Goal: Task Accomplishment & Management: Use online tool/utility

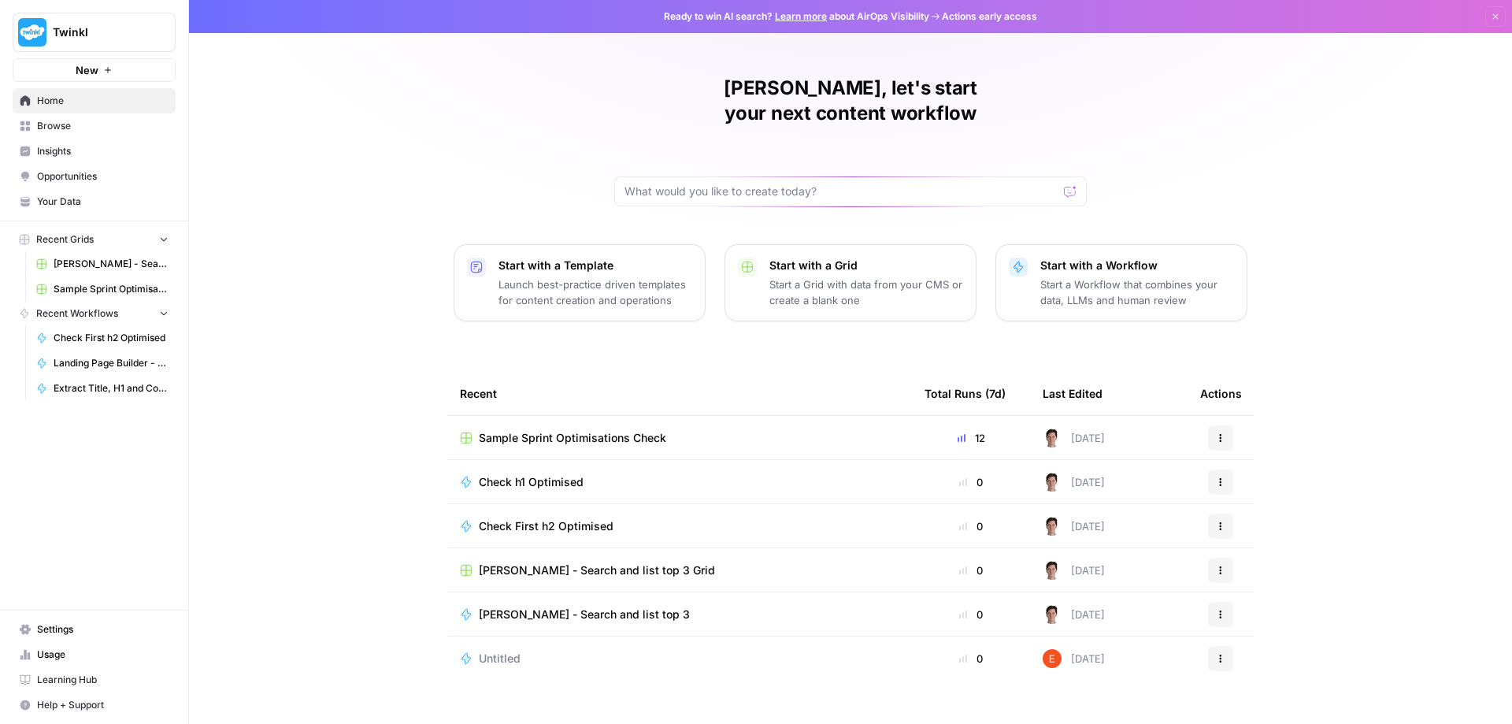
click at [532, 518] on span "Check First h2 Optimised" at bounding box center [546, 526] width 135 height 16
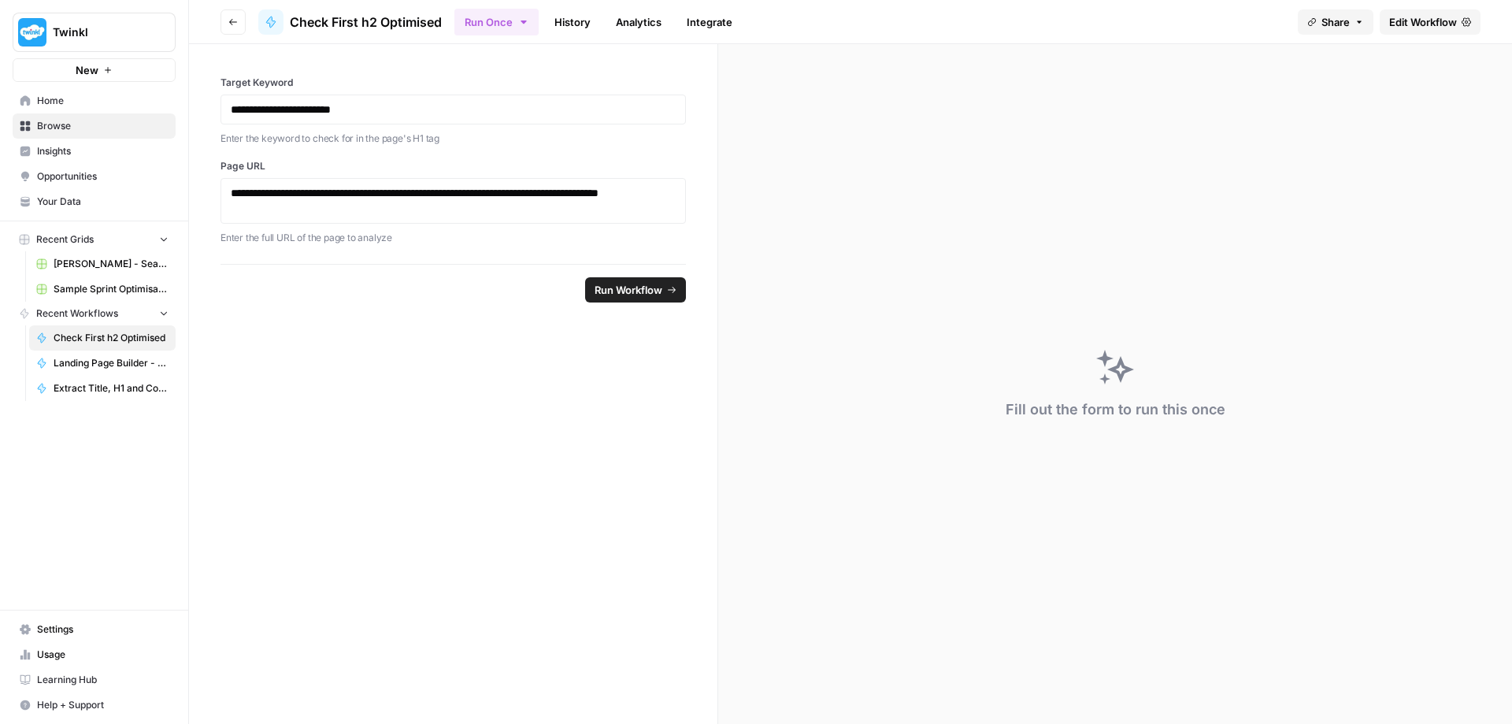
click at [651, 287] on span "Run Workflow" at bounding box center [629, 290] width 68 height 16
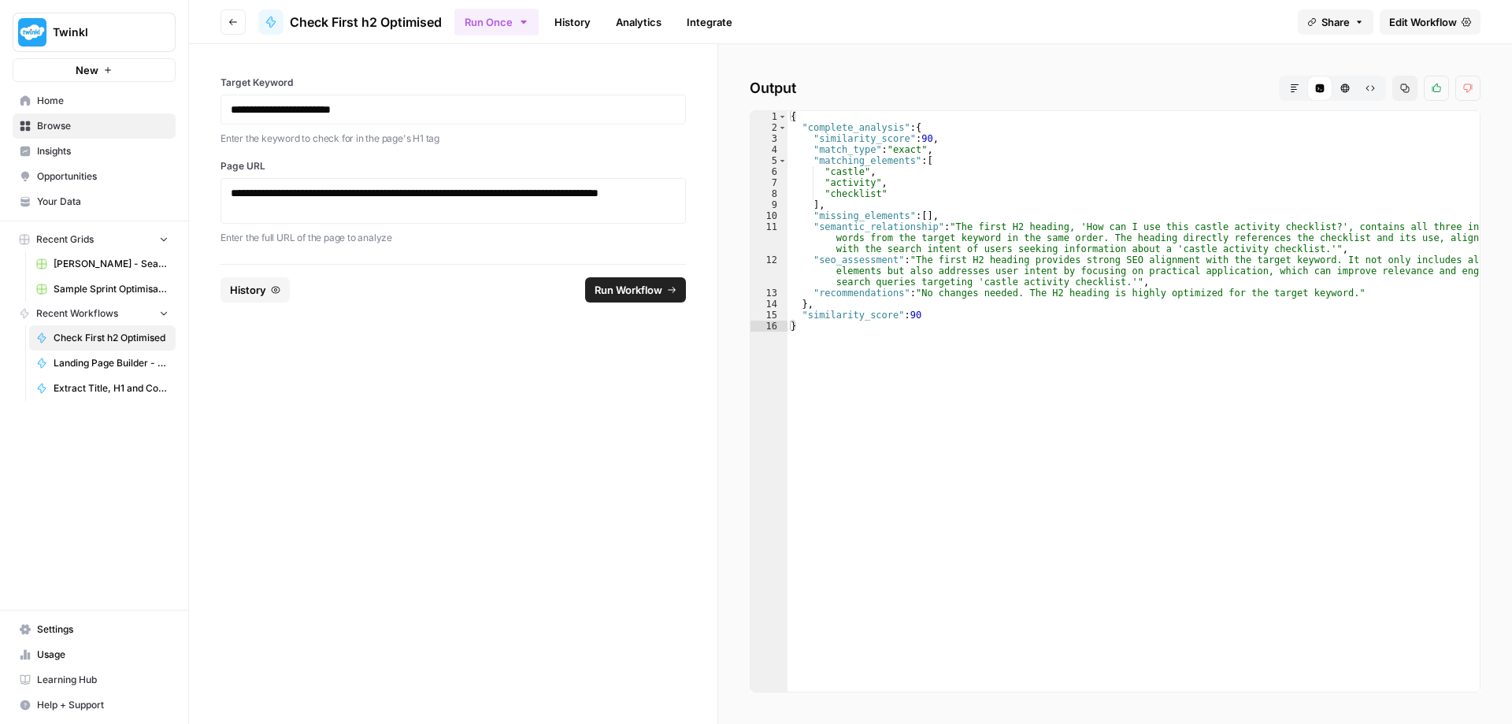
click at [1296, 88] on icon "button" at bounding box center [1294, 87] width 9 height 9
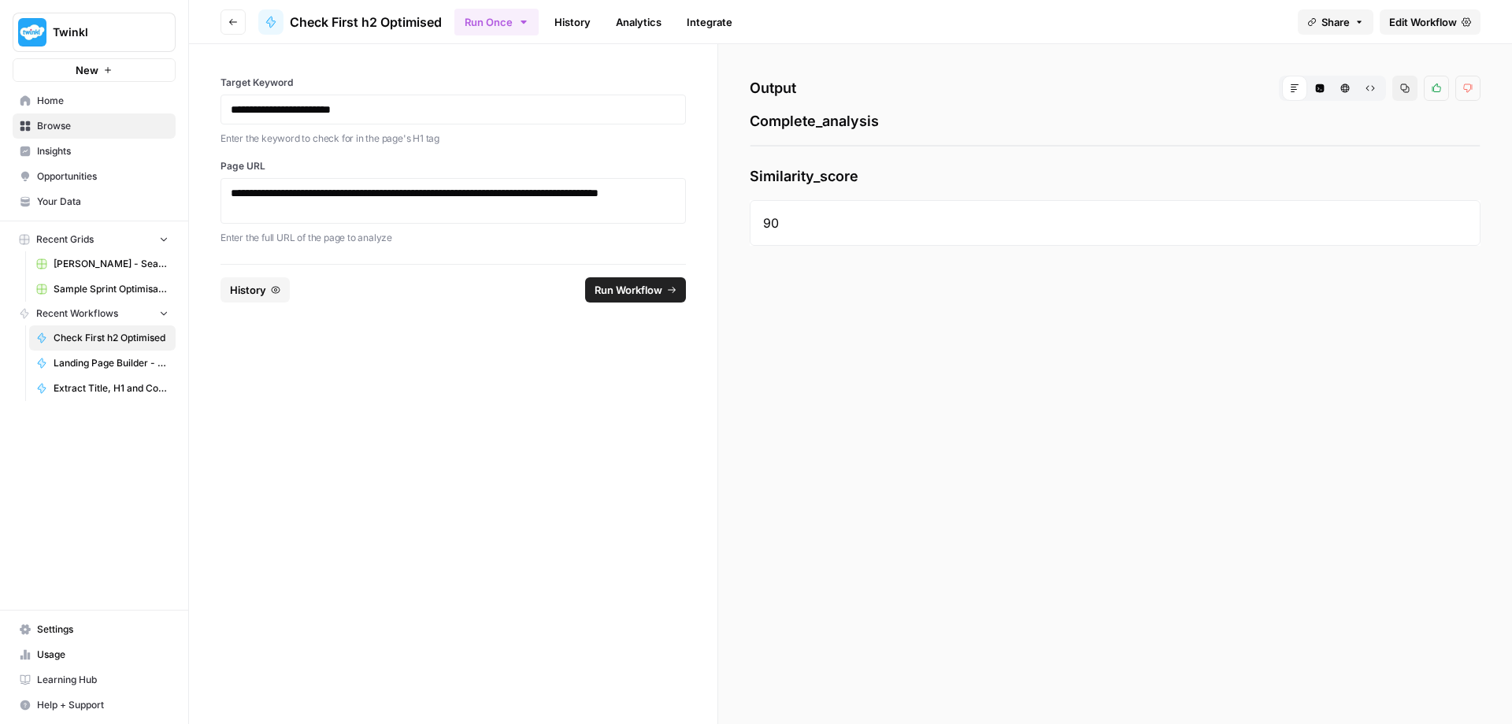
click at [1321, 85] on icon "button" at bounding box center [1320, 88] width 9 height 9
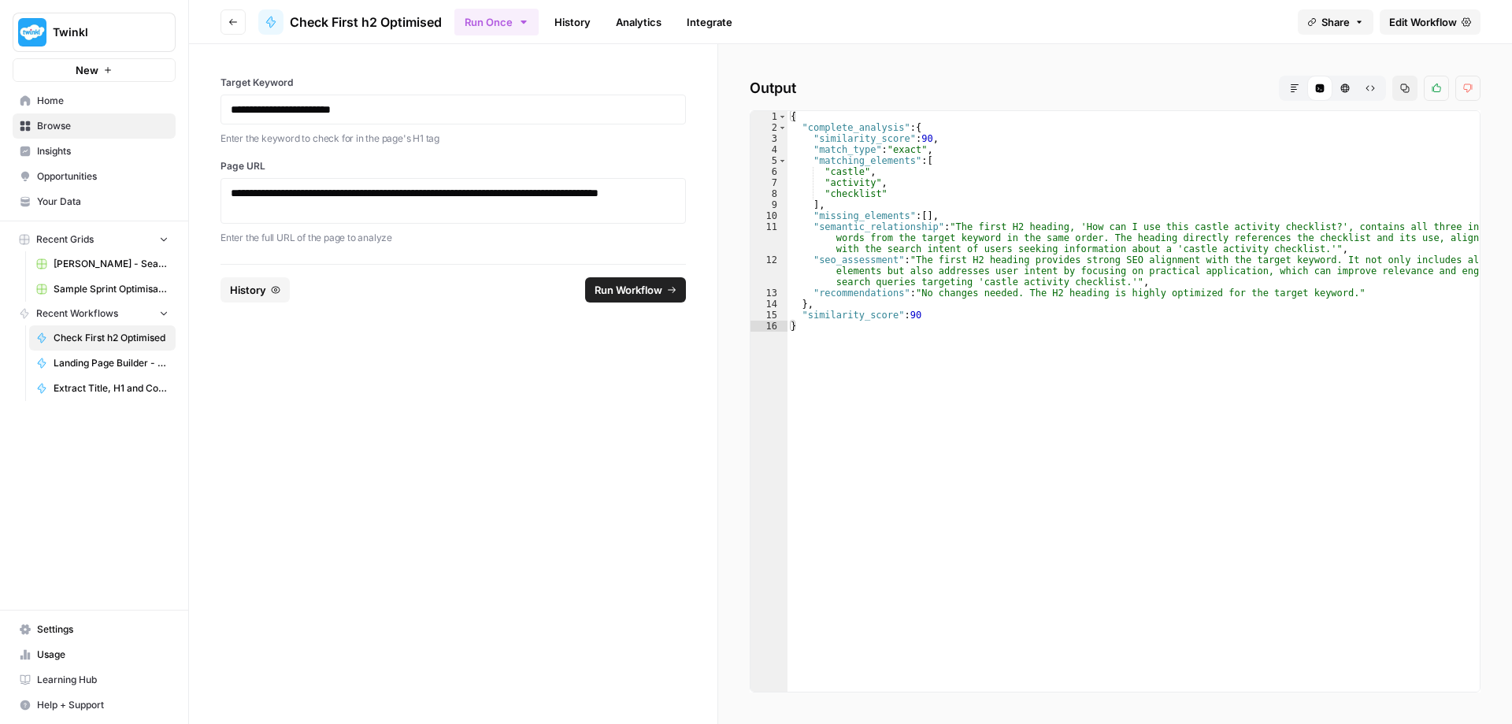
click at [1402, 24] on span "Edit Workflow" at bounding box center [1423, 22] width 68 height 16
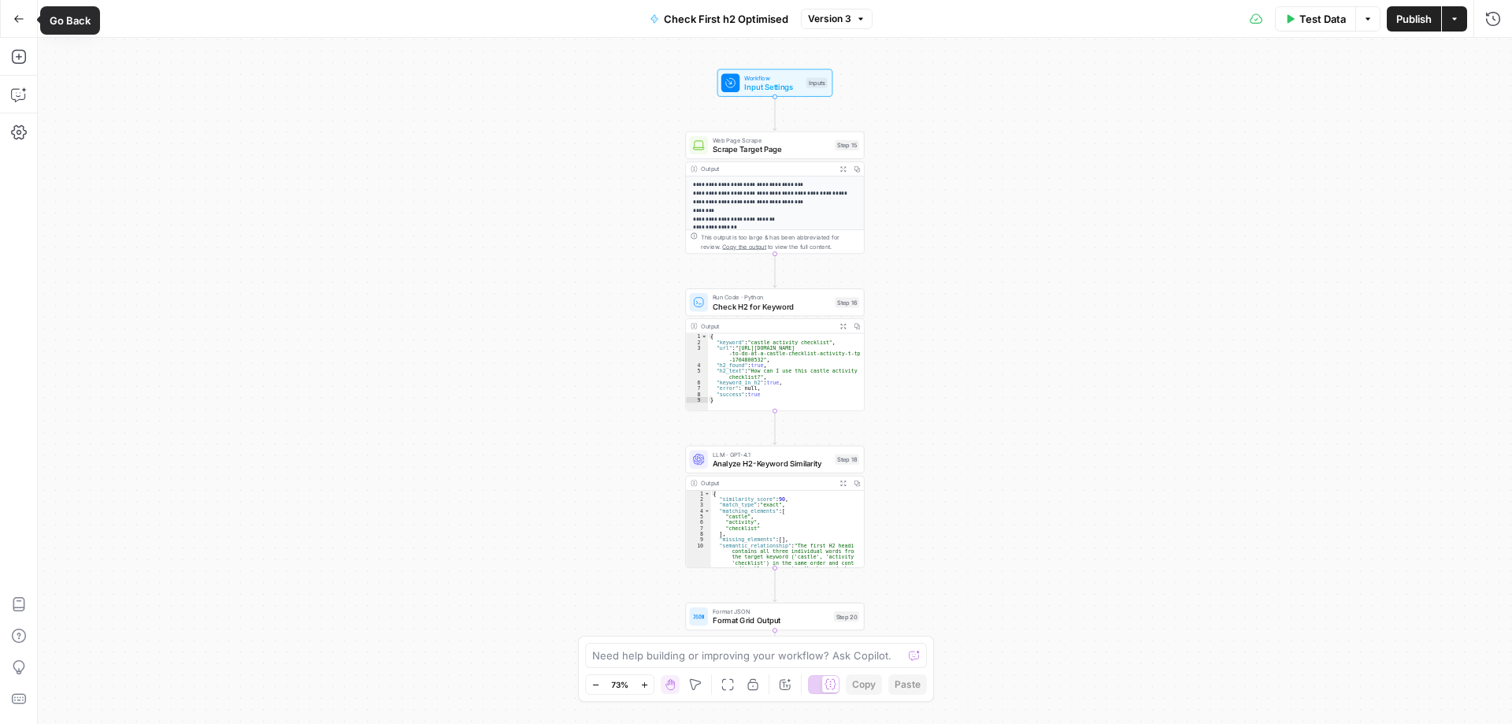
click at [10, 17] on button "Go Back" at bounding box center [19, 19] width 28 height 28
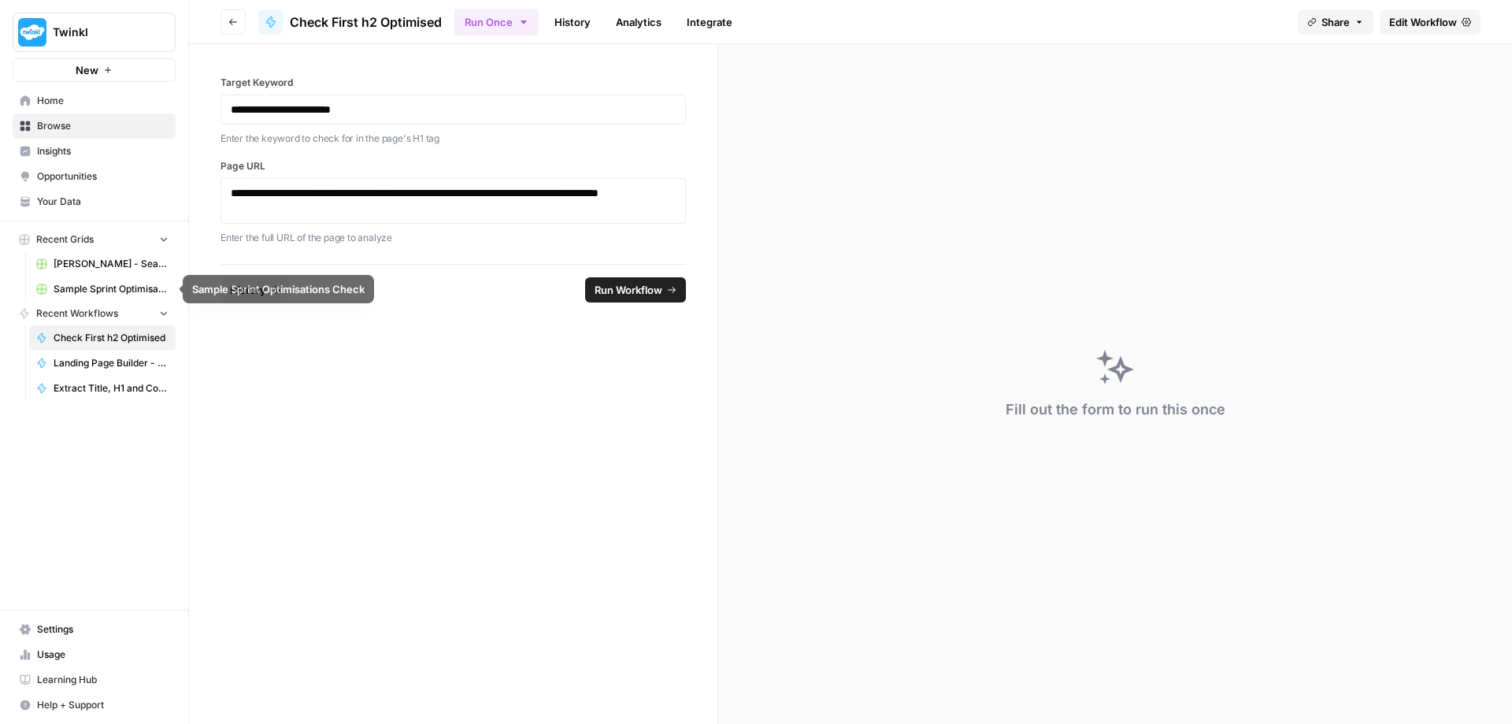
click at [99, 292] on span "Sample Sprint Optimisations Check" at bounding box center [111, 289] width 115 height 14
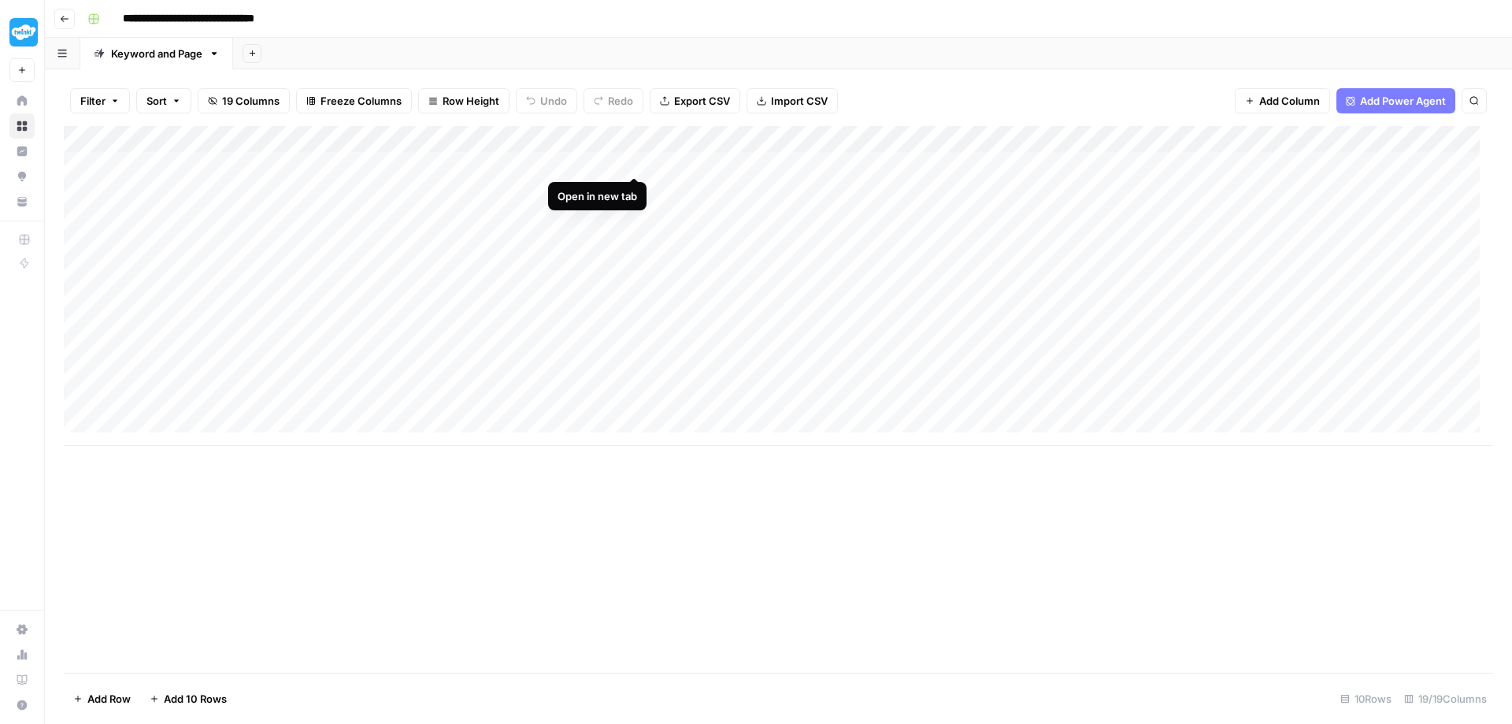
click at [636, 158] on div "Add Column" at bounding box center [778, 286] width 1429 height 320
click at [636, 188] on div "Add Column" at bounding box center [778, 286] width 1429 height 320
click at [636, 217] on div "Add Column" at bounding box center [778, 286] width 1429 height 320
